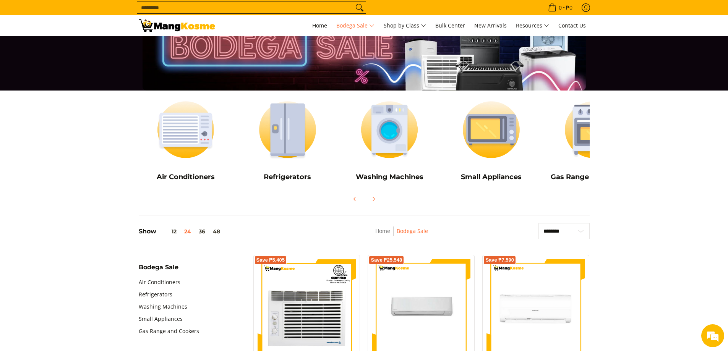
scroll to position [153, 0]
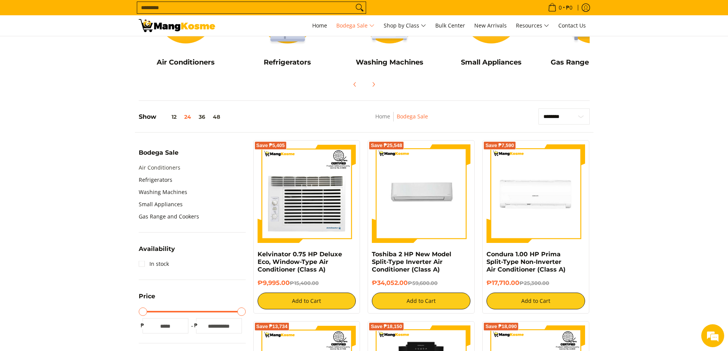
click at [163, 167] on link "Air Conditioners" at bounding box center [160, 168] width 42 height 12
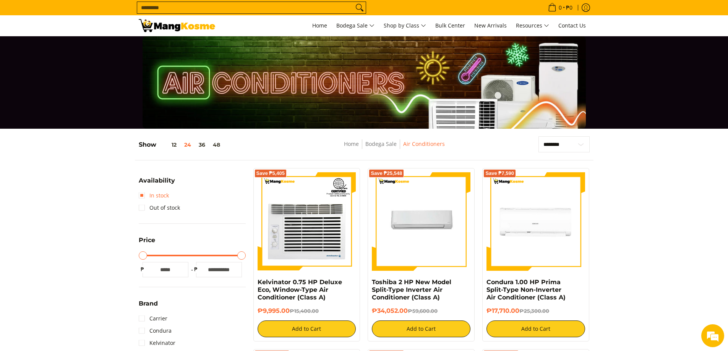
click at [142, 195] on link "In stock" at bounding box center [154, 195] width 30 height 12
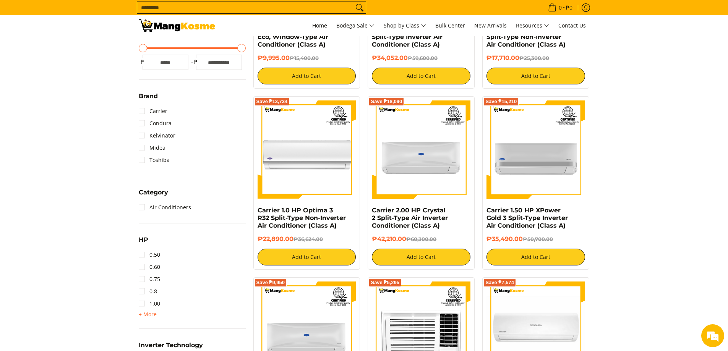
scroll to position [329, 0]
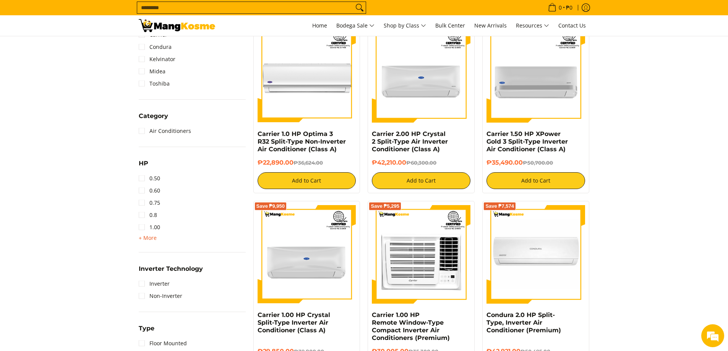
click at [146, 238] on span "+ More" at bounding box center [148, 238] width 18 height 6
click at [147, 240] on link "1.50" at bounding box center [149, 239] width 21 height 12
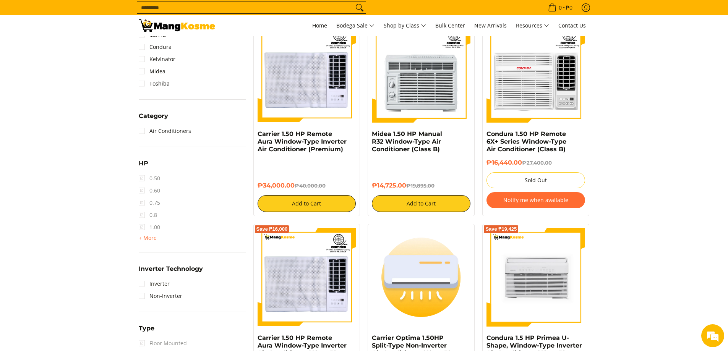
scroll to position [367, 0]
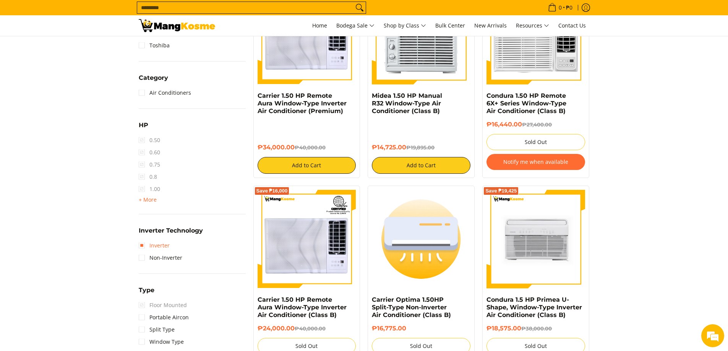
click at [168, 248] on link "Inverter" at bounding box center [154, 245] width 31 height 12
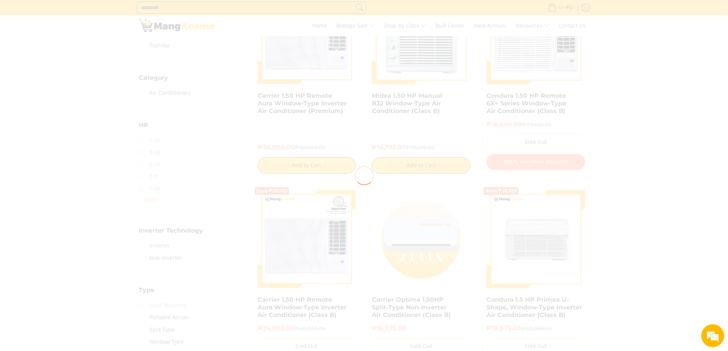
scroll to position [0, 0]
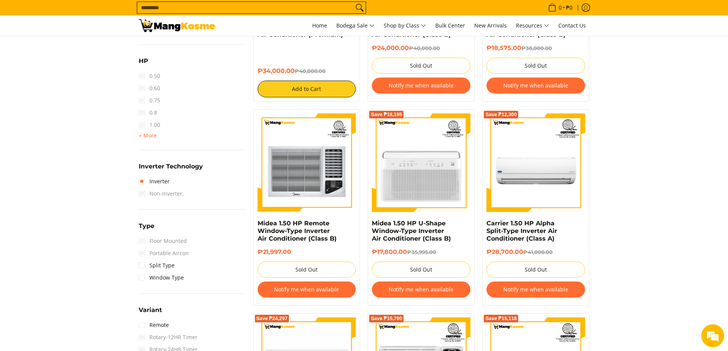
scroll to position [482, 0]
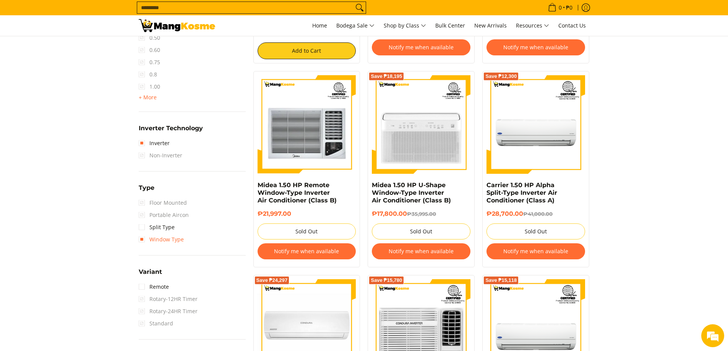
click at [148, 239] on link "Window Type" at bounding box center [161, 239] width 45 height 12
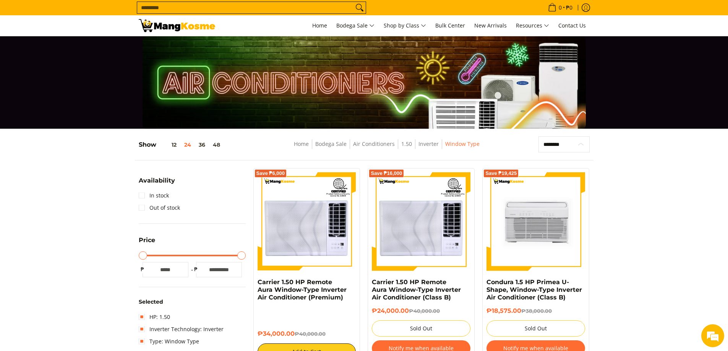
click at [575, 144] on select "**********" at bounding box center [563, 144] width 51 height 16
select select "**********"
click at [538, 136] on select "**********" at bounding box center [563, 144] width 51 height 16
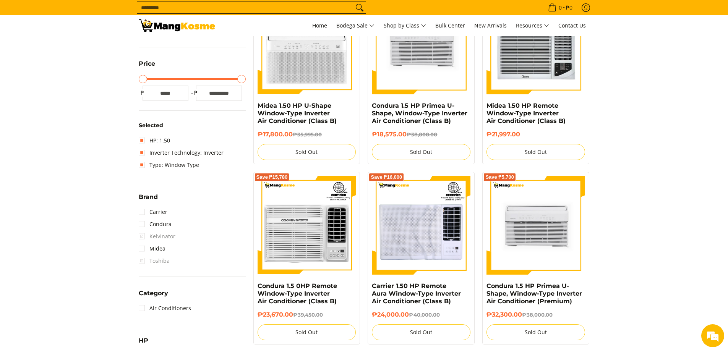
scroll to position [100, 0]
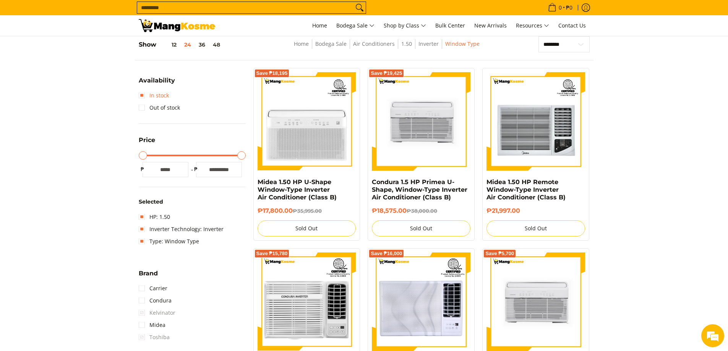
click at [146, 95] on link "In stock" at bounding box center [154, 95] width 30 height 12
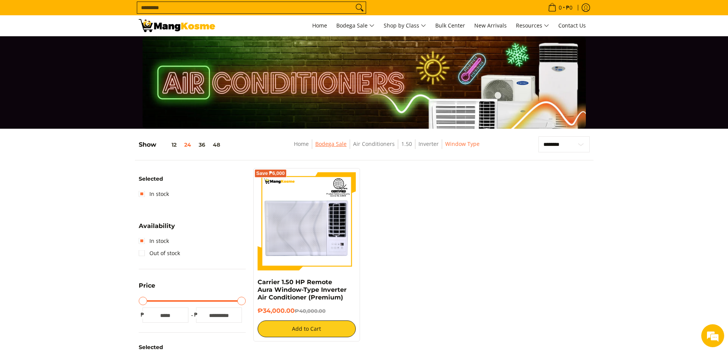
click at [322, 146] on link "Bodega Sale" at bounding box center [330, 143] width 31 height 7
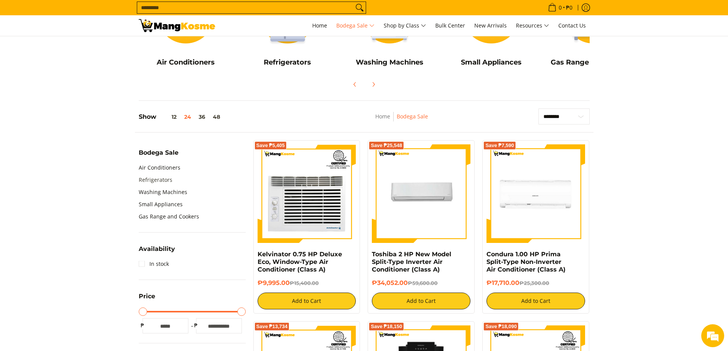
click at [167, 180] on link "Refrigerators" at bounding box center [156, 180] width 34 height 12
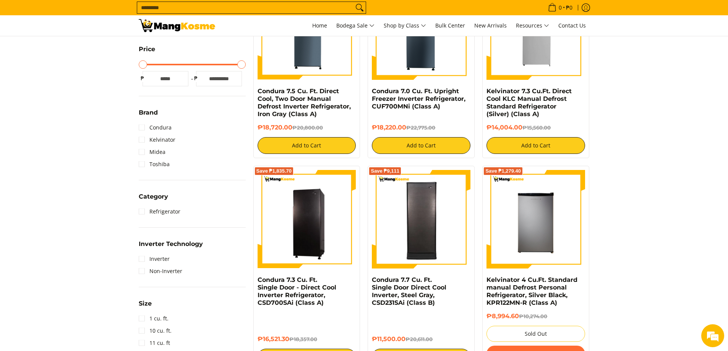
scroll to position [229, 0]
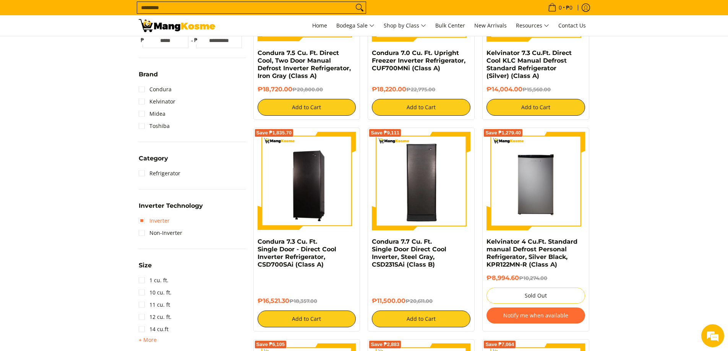
click at [144, 219] on link "Inverter" at bounding box center [154, 221] width 31 height 12
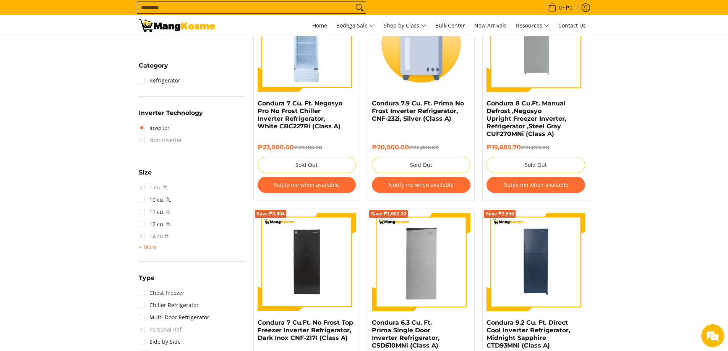
scroll to position [444, 0]
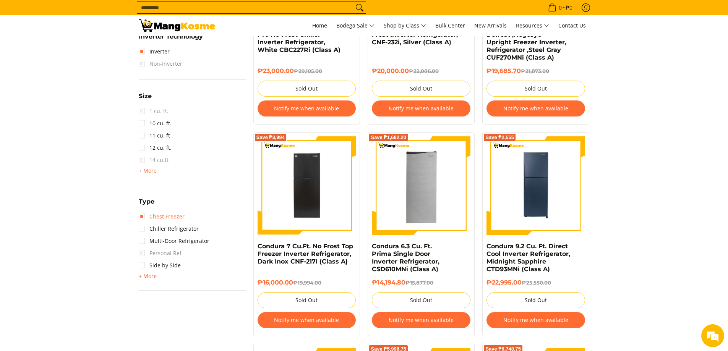
click at [172, 220] on link "Chest Freezer" at bounding box center [162, 216] width 46 height 12
